Goal: Check status: Check status

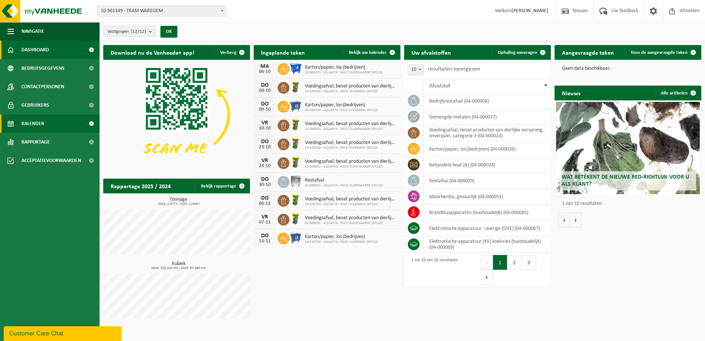
click at [52, 125] on link "Kalender" at bounding box center [50, 123] width 100 height 18
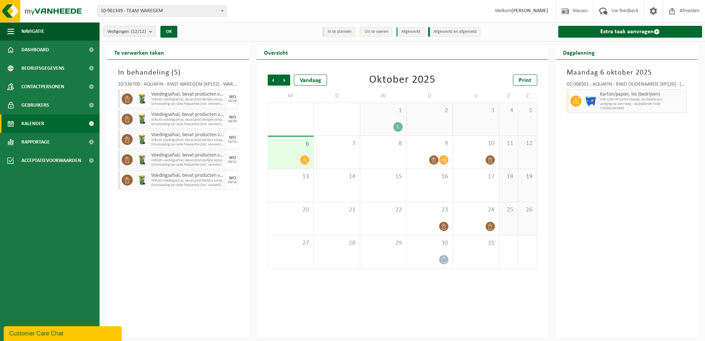
click at [385, 123] on div "1" at bounding box center [383, 127] width 39 height 10
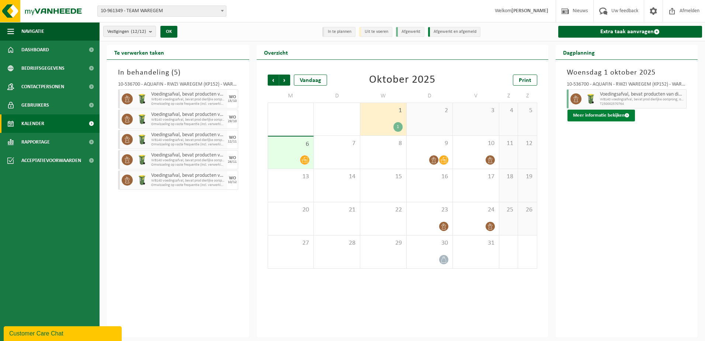
click at [587, 117] on button "Meer informatie bekijken" at bounding box center [601, 116] width 67 height 12
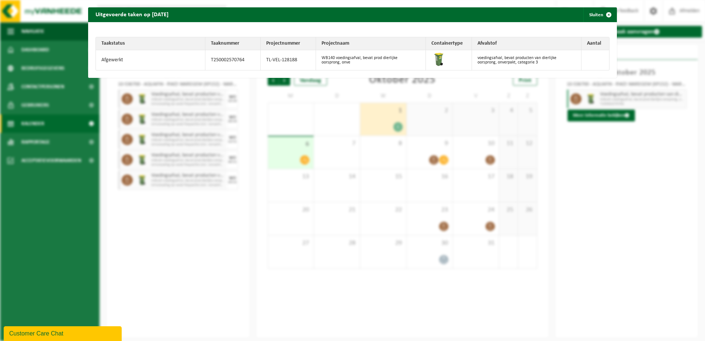
click at [435, 58] on img at bounding box center [438, 59] width 15 height 15
click at [602, 13] on span "button" at bounding box center [608, 14] width 15 height 15
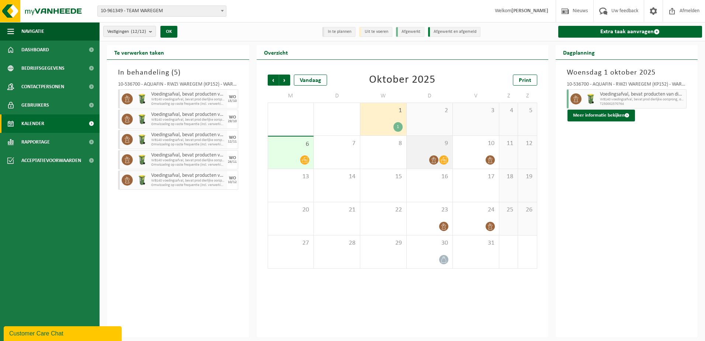
click at [440, 157] on span at bounding box center [443, 159] width 9 height 9
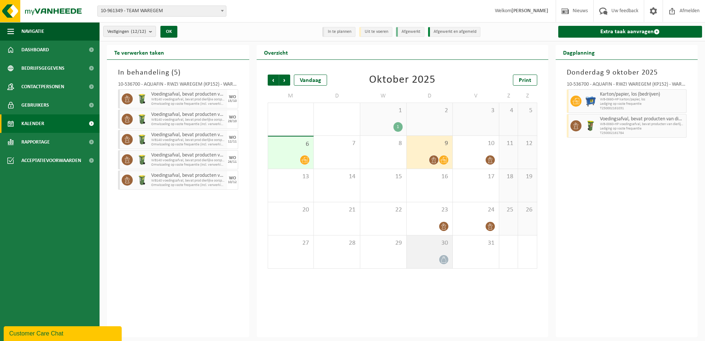
click at [420, 253] on div "30" at bounding box center [430, 251] width 46 height 33
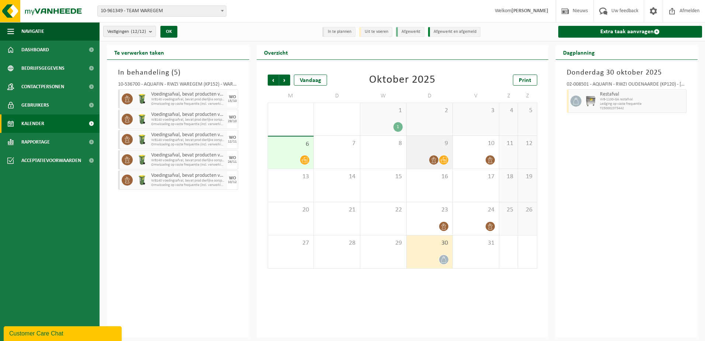
click at [426, 146] on span "9" at bounding box center [429, 143] width 39 height 8
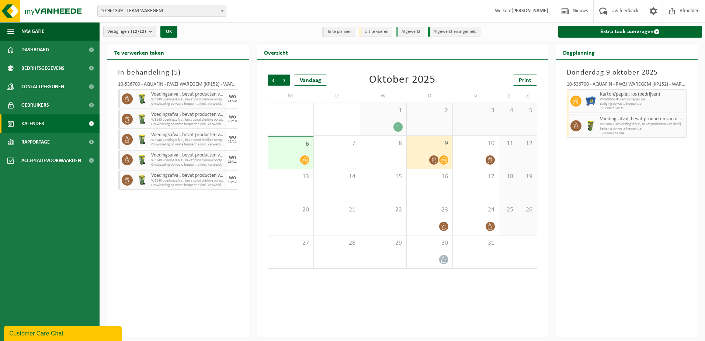
click at [373, 111] on span "1" at bounding box center [383, 111] width 39 height 8
